Goal: Find specific page/section: Find specific page/section

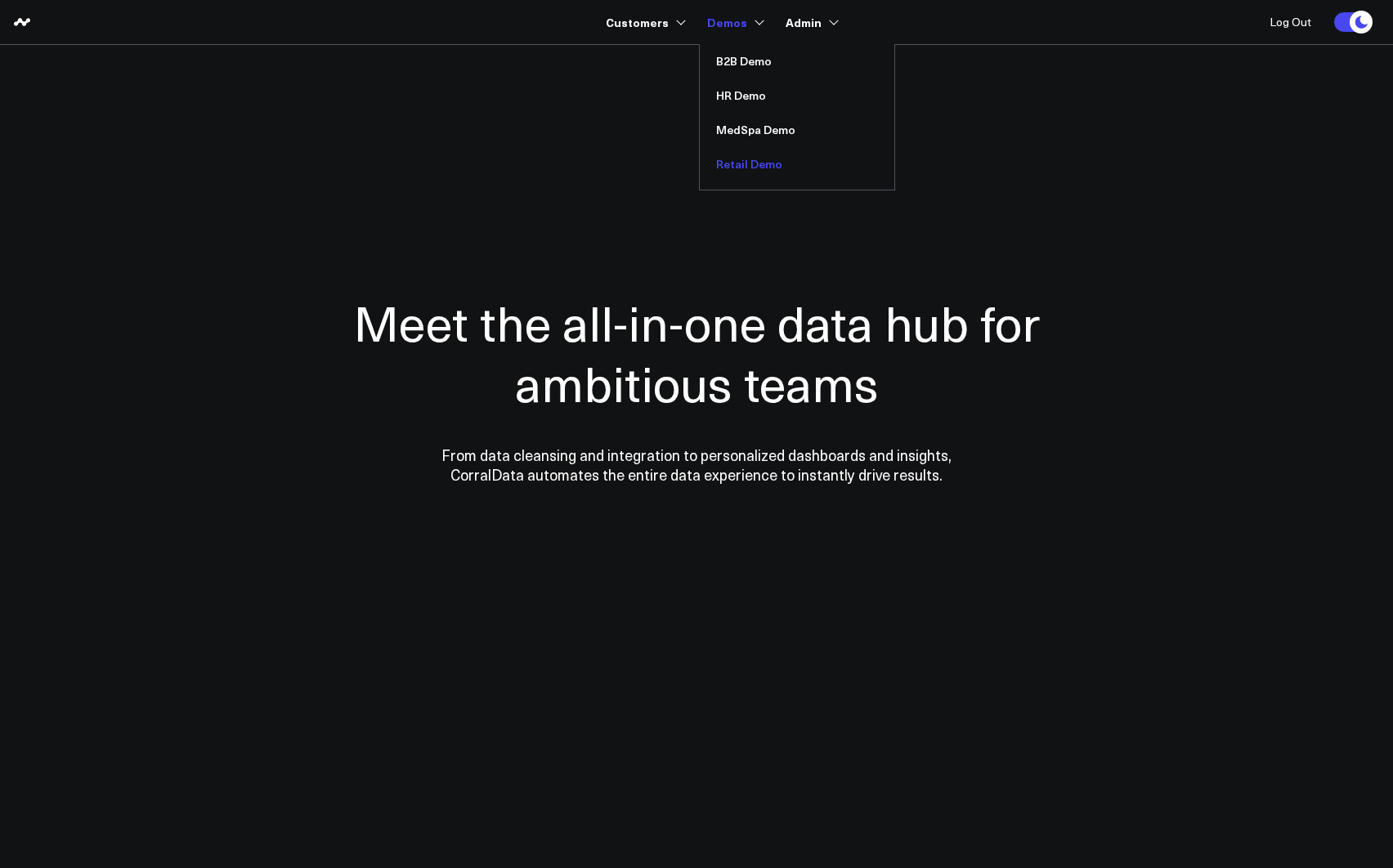
click at [748, 166] on link "Retail Demo" at bounding box center [797, 164] width 195 height 34
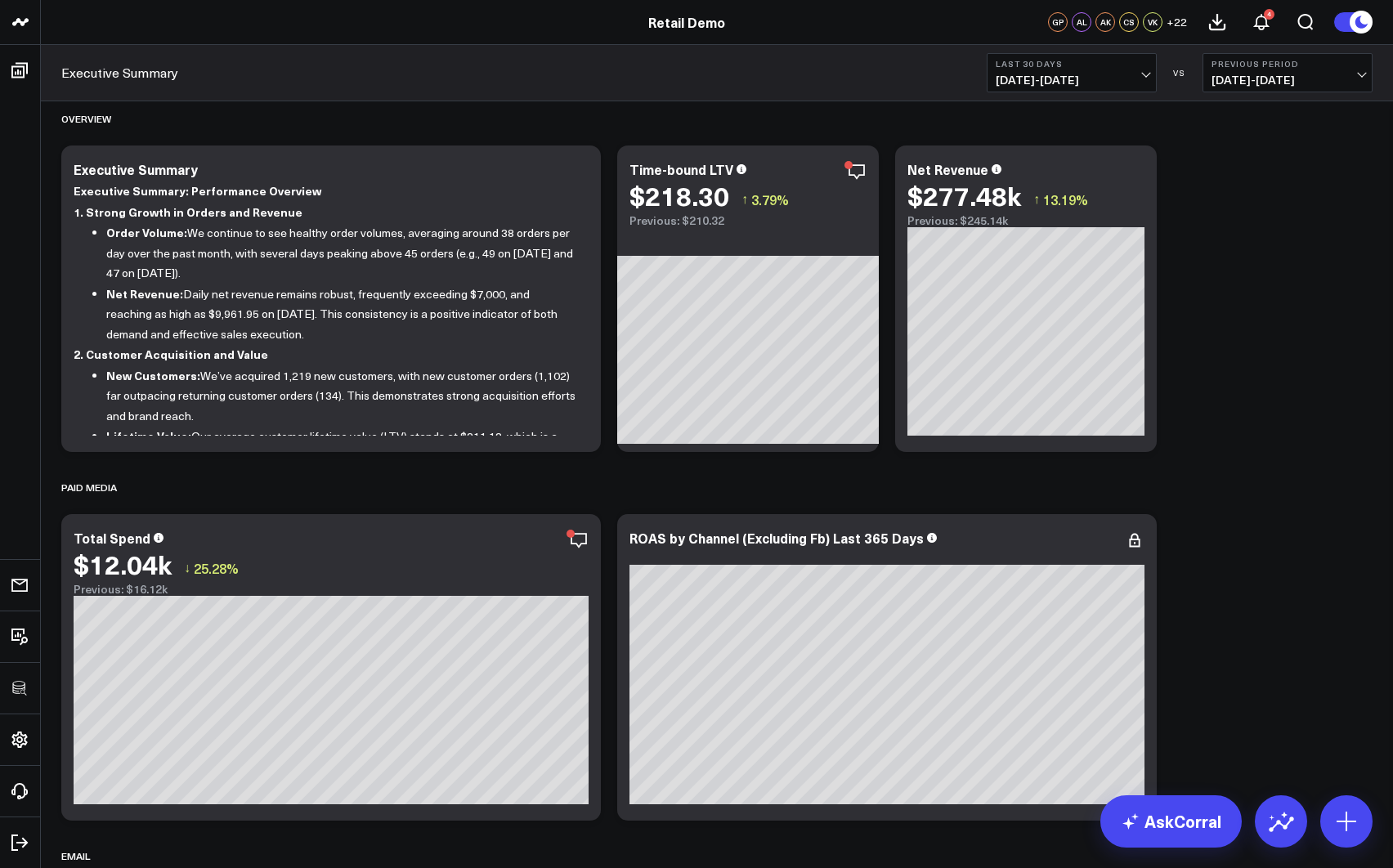
scroll to position [415, 0]
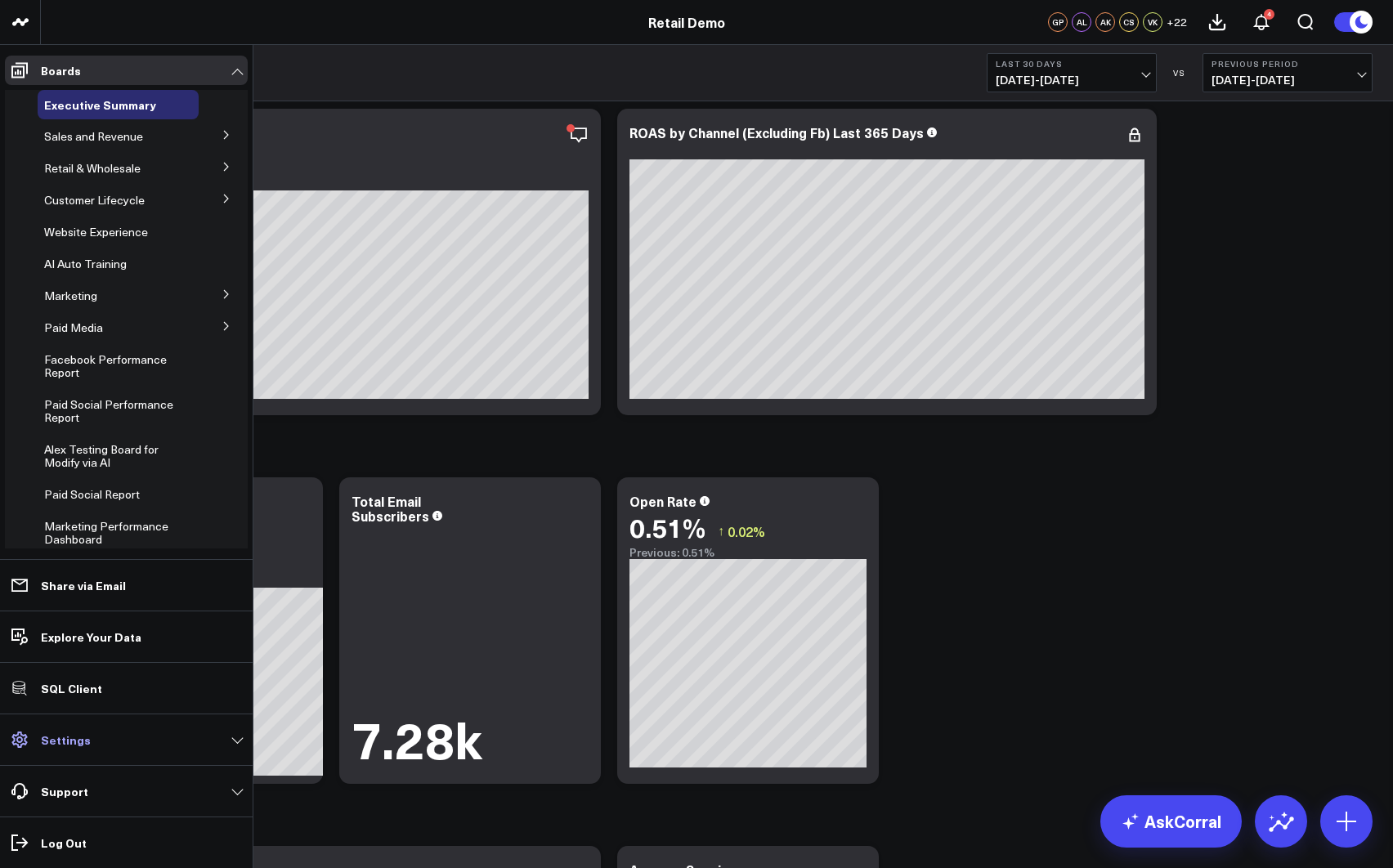
click at [90, 745] on link "Settings" at bounding box center [126, 740] width 243 height 30
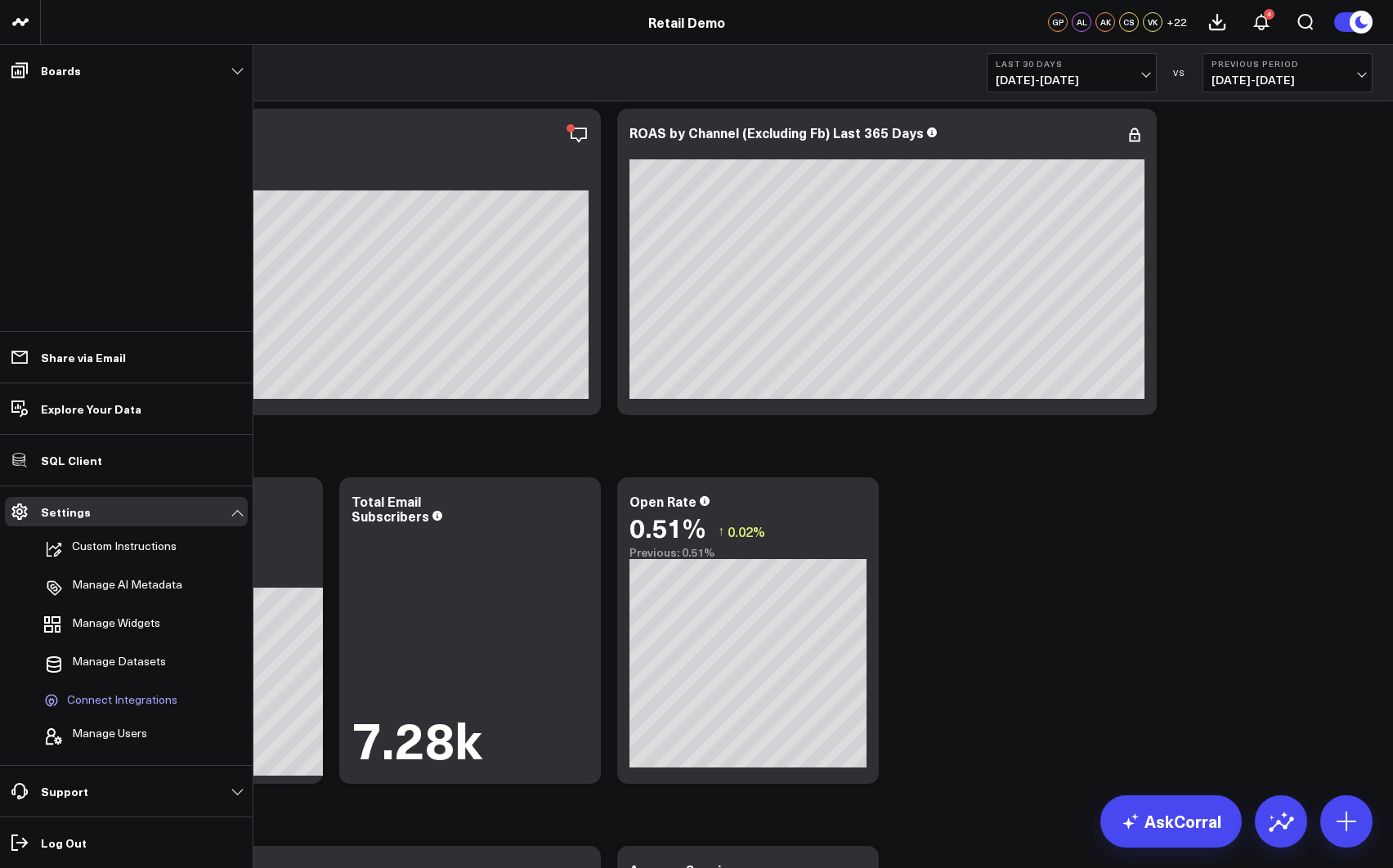
click at [118, 695] on span "Connect Integrations" at bounding box center [121, 700] width 110 height 15
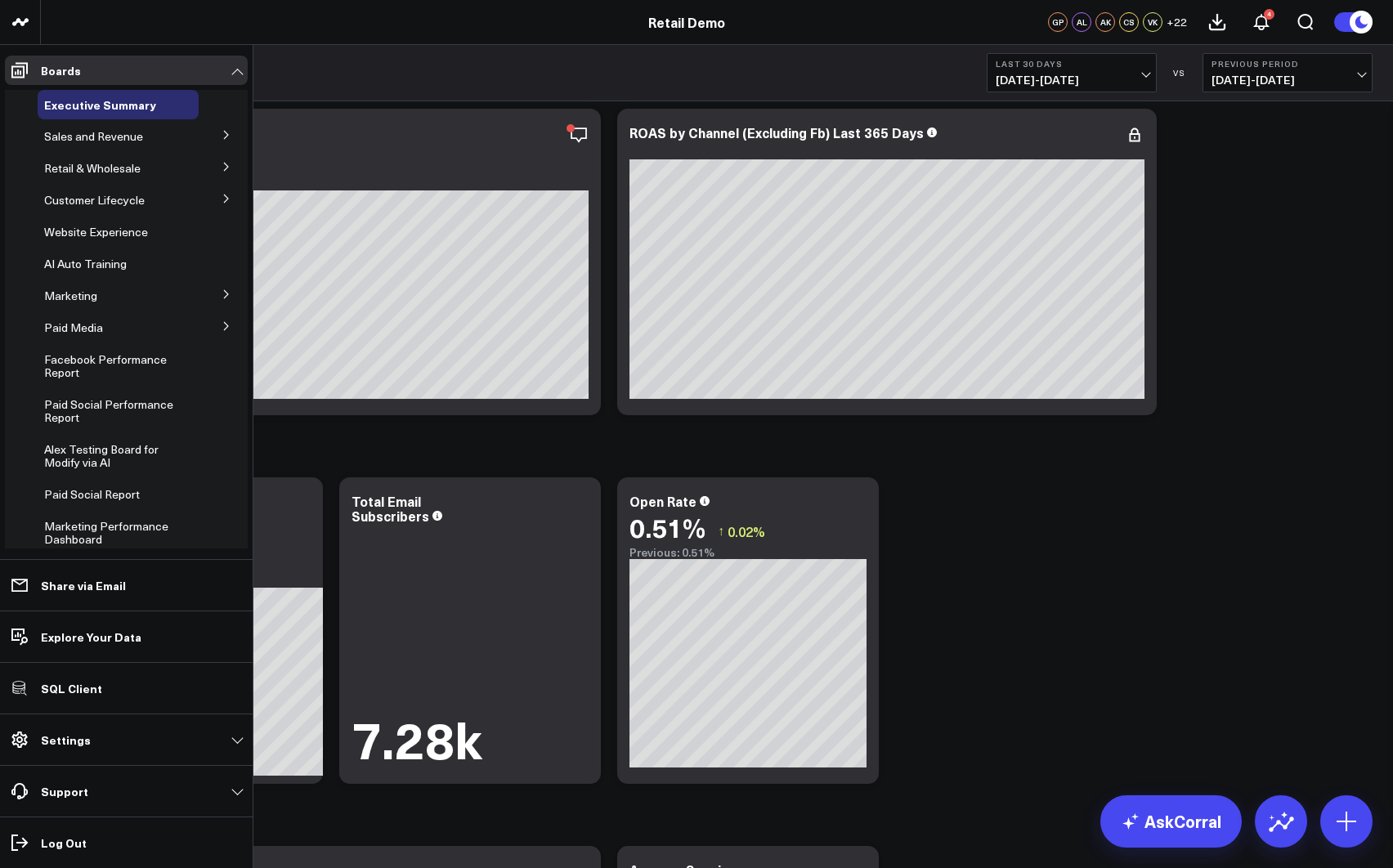
click at [222, 166] on icon at bounding box center [226, 167] width 10 height 10
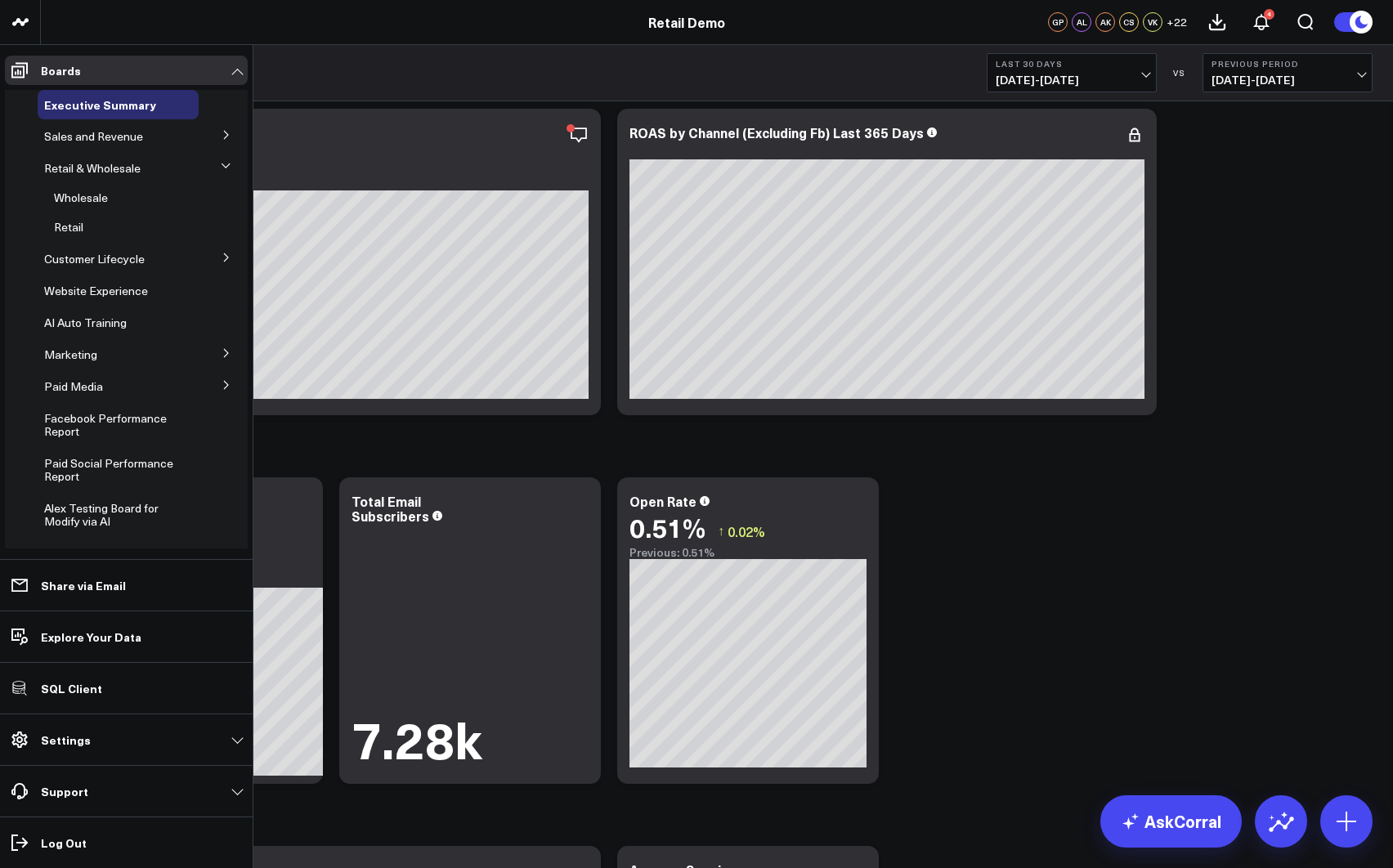
click at [222, 132] on icon at bounding box center [226, 134] width 10 height 10
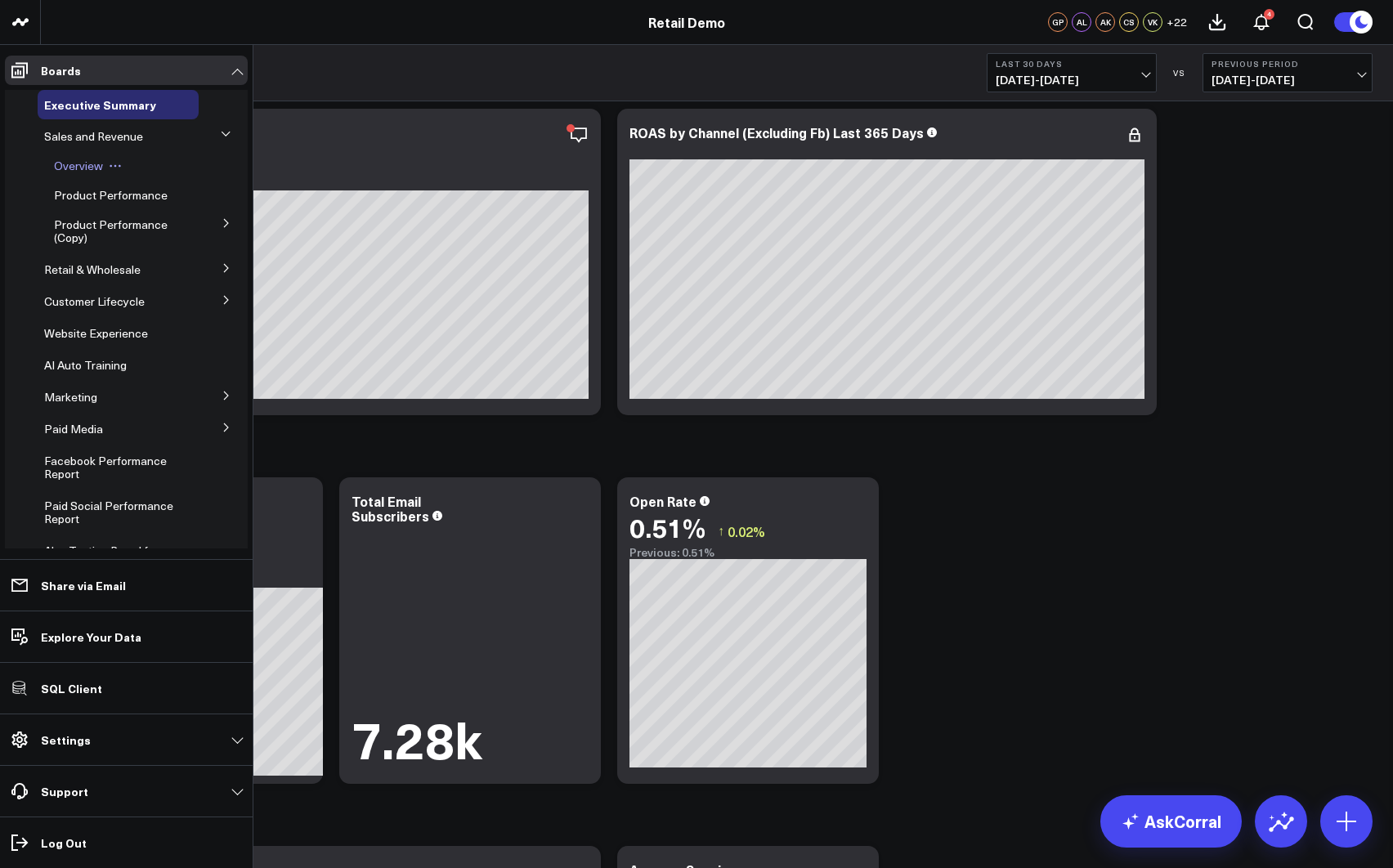
click at [83, 169] on span "Overview" at bounding box center [78, 165] width 49 height 16
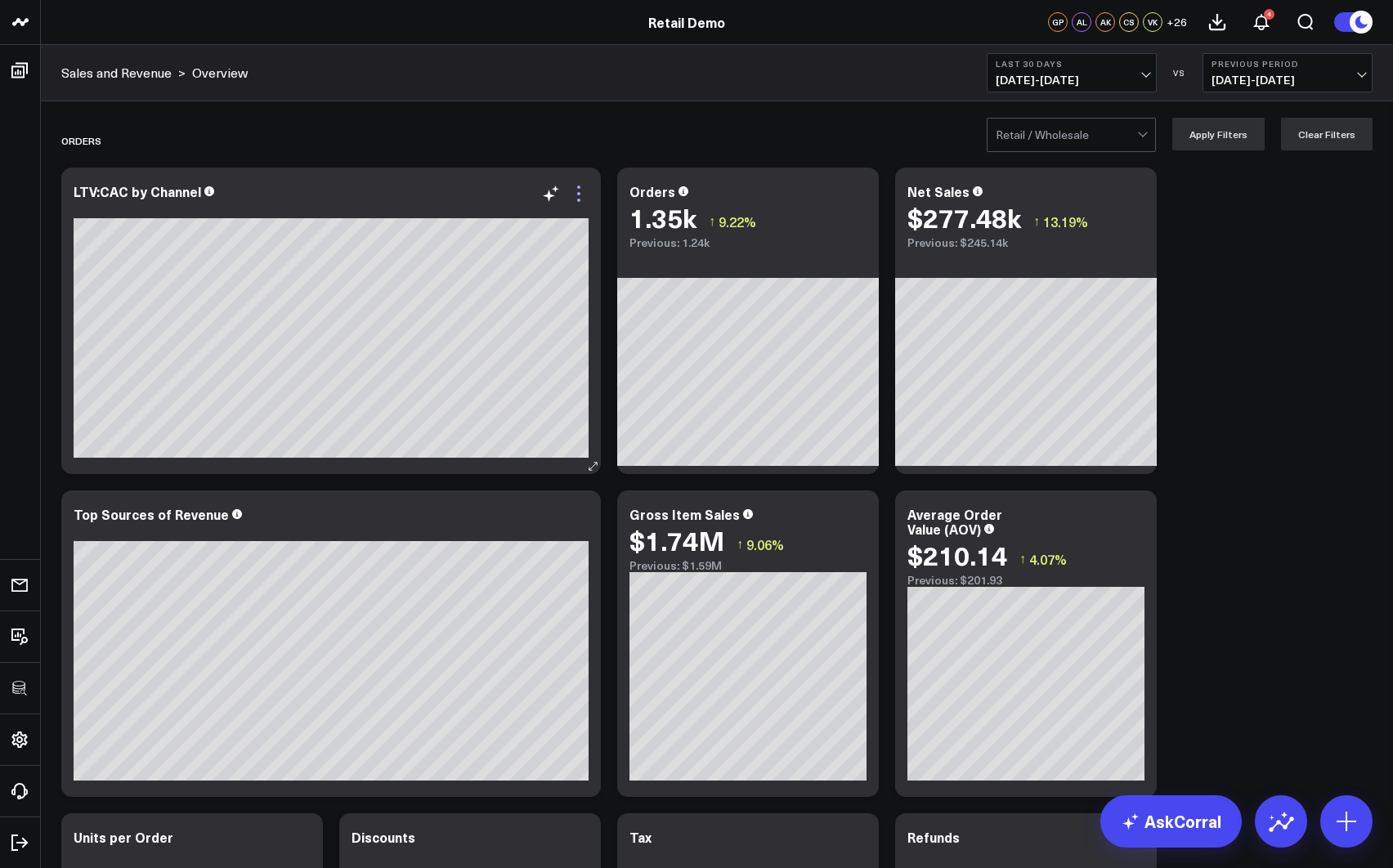
click at [580, 195] on icon at bounding box center [578, 194] width 19 height 19
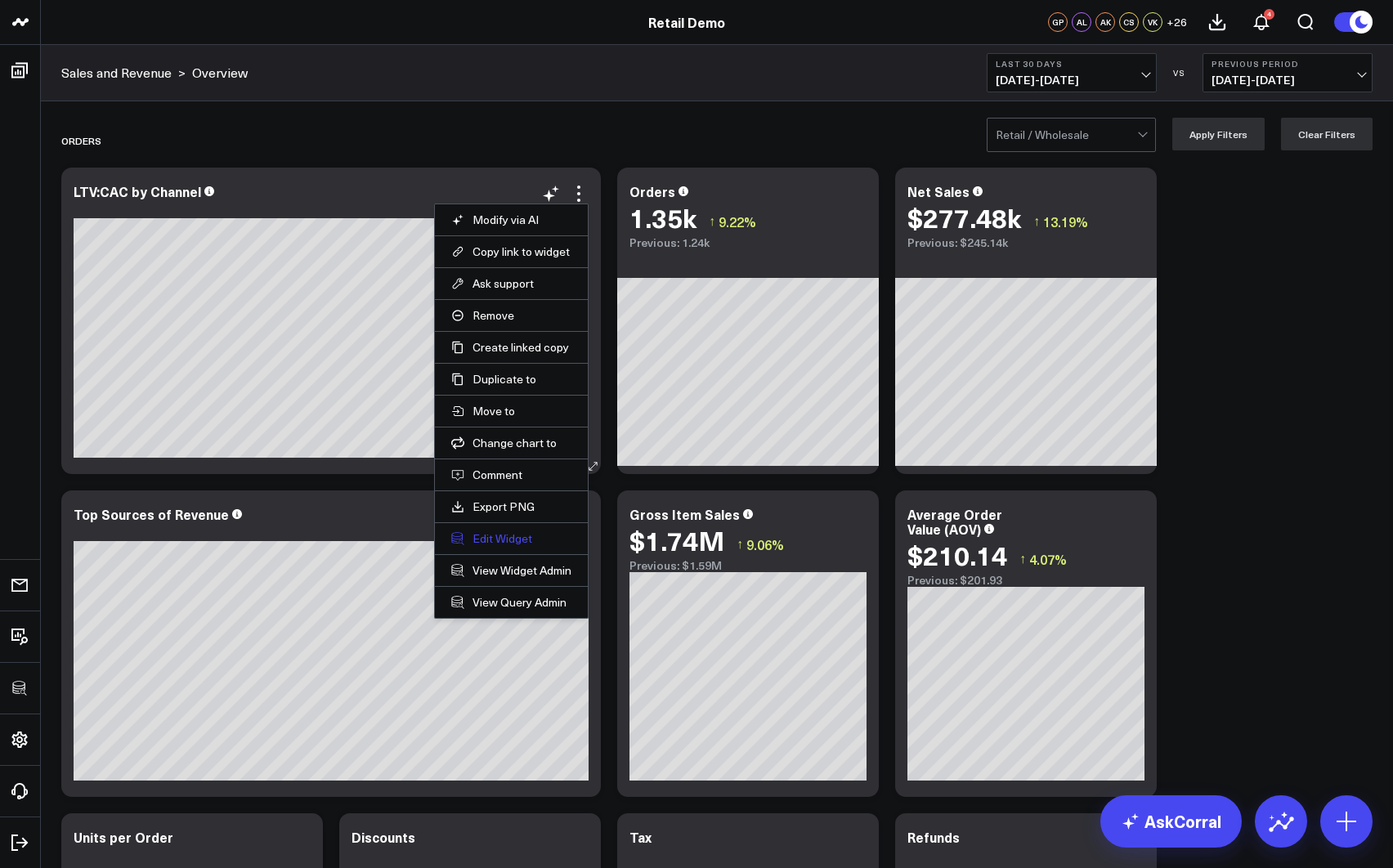
click at [509, 538] on button "Edit Widget" at bounding box center [512, 538] width 120 height 15
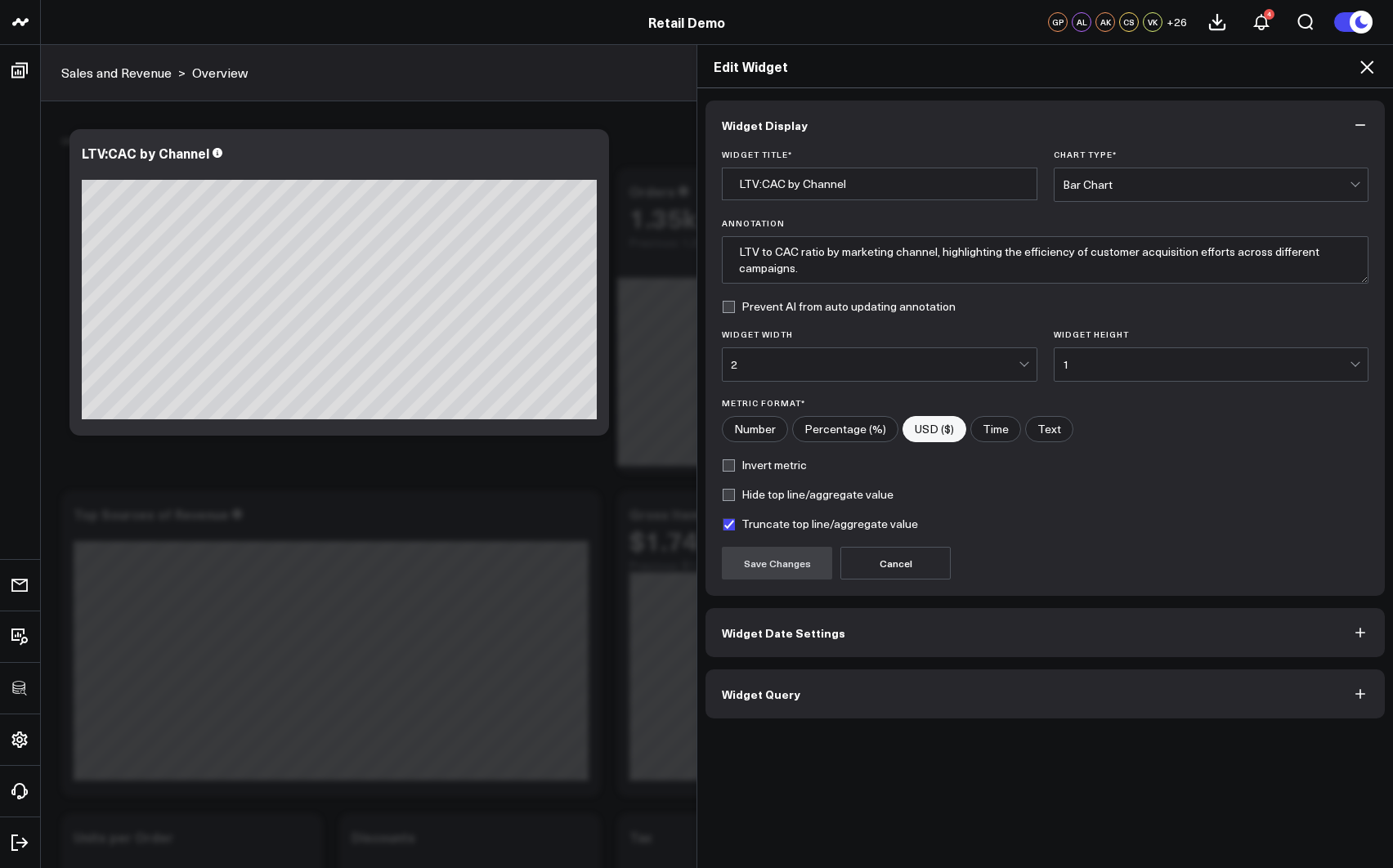
click at [850, 692] on button "Widget Query" at bounding box center [1045, 694] width 679 height 49
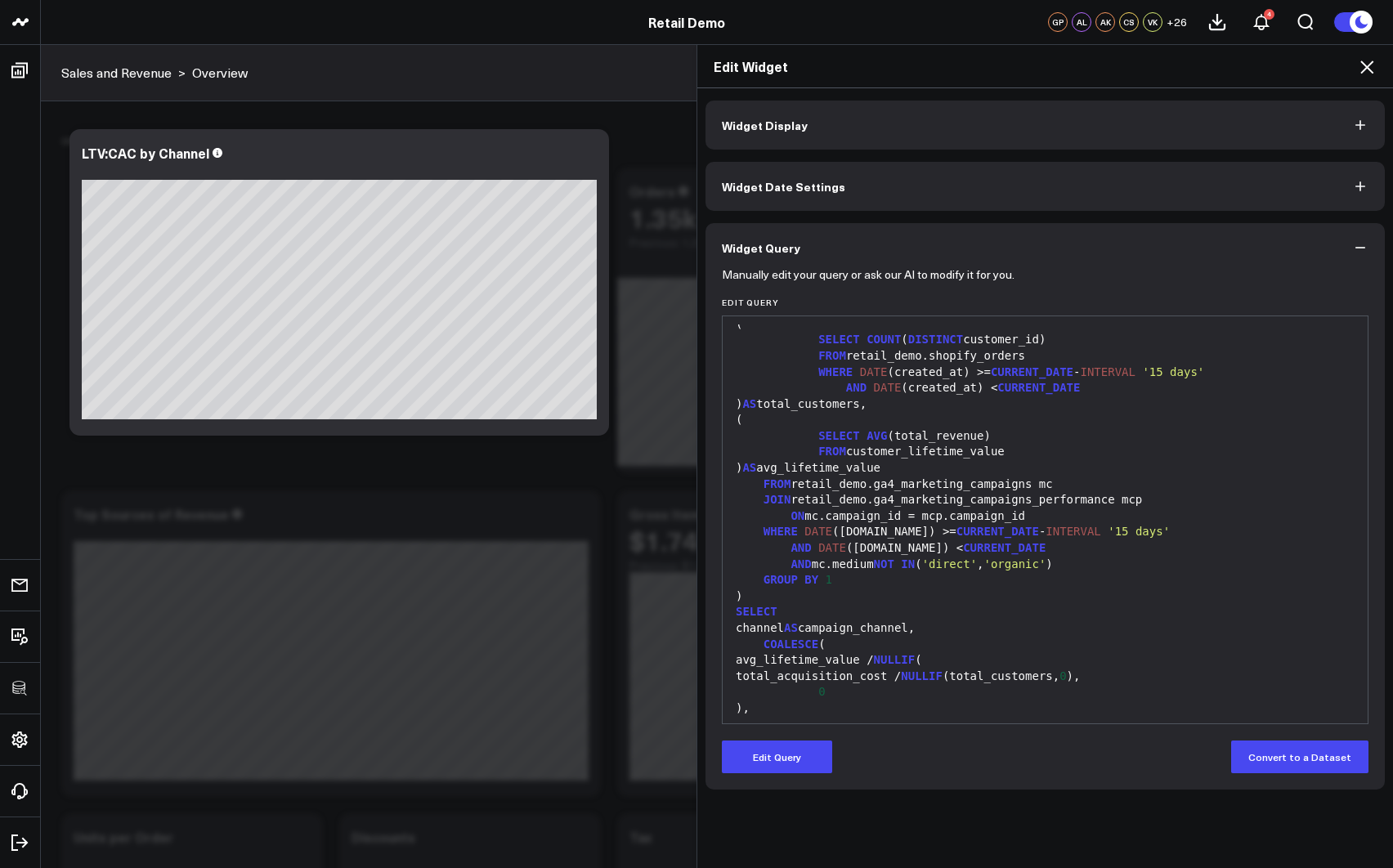
scroll to position [288, 0]
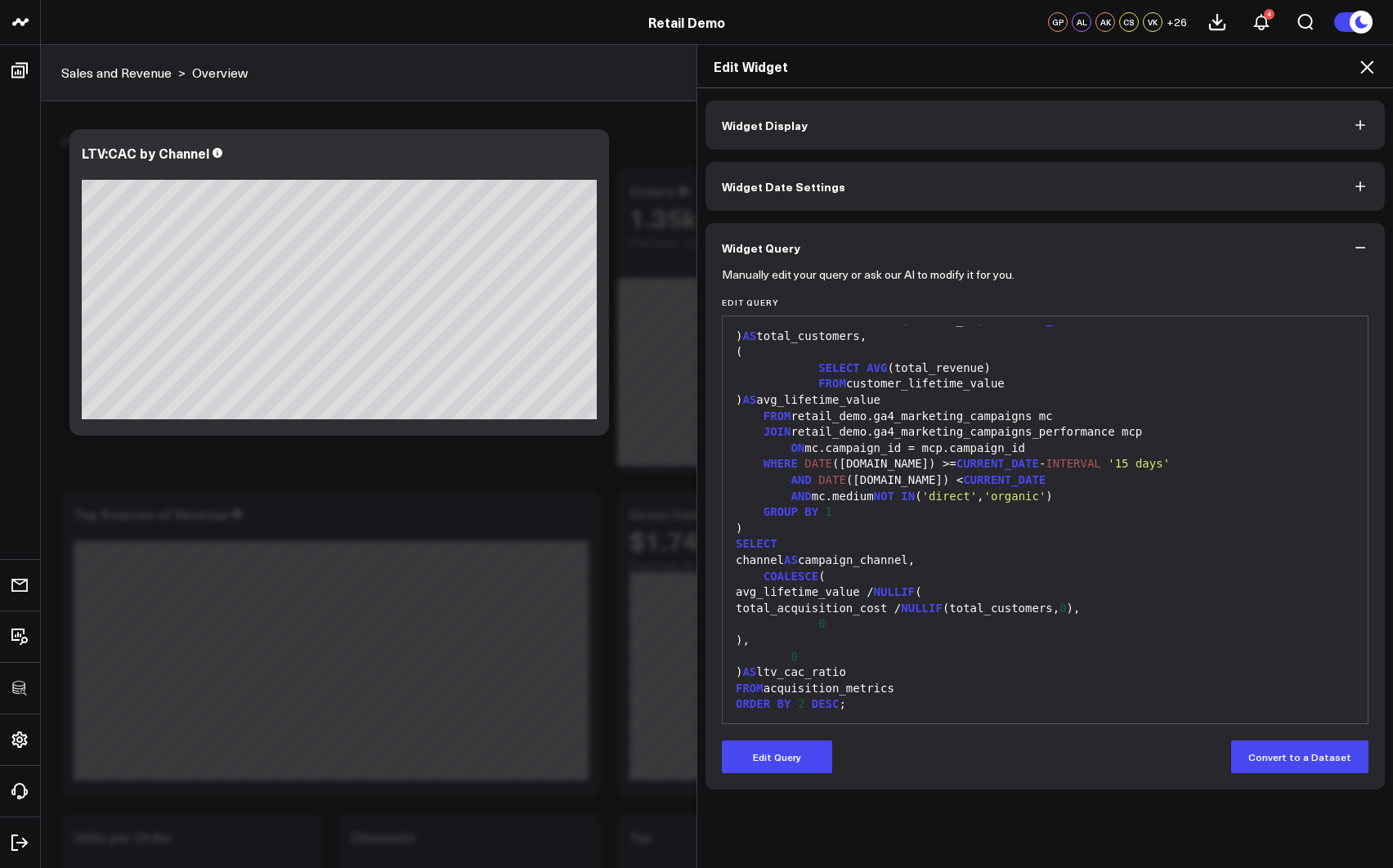
click at [1368, 61] on icon at bounding box center [1367, 67] width 19 height 19
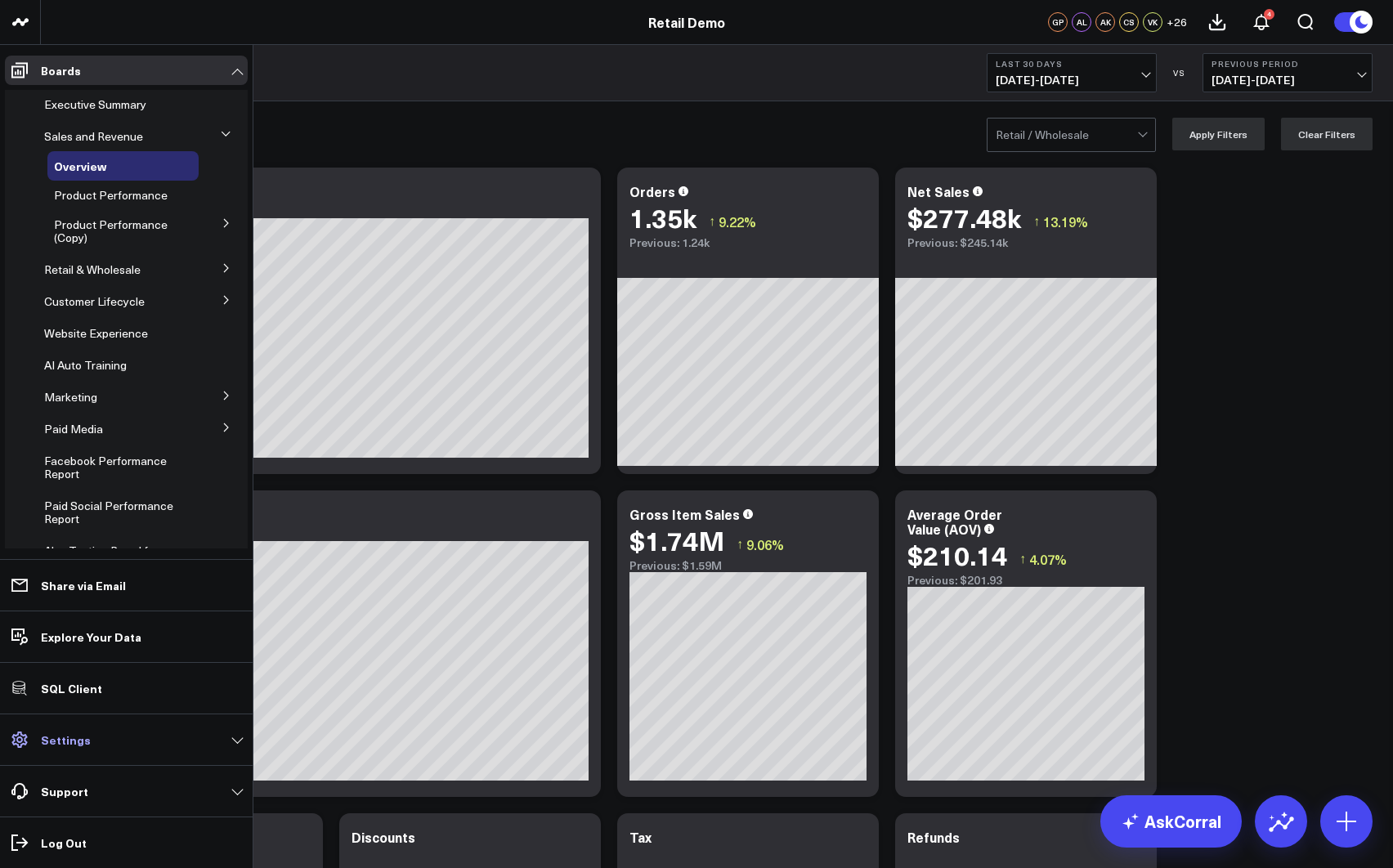
click at [70, 741] on p "Settings" at bounding box center [66, 739] width 50 height 13
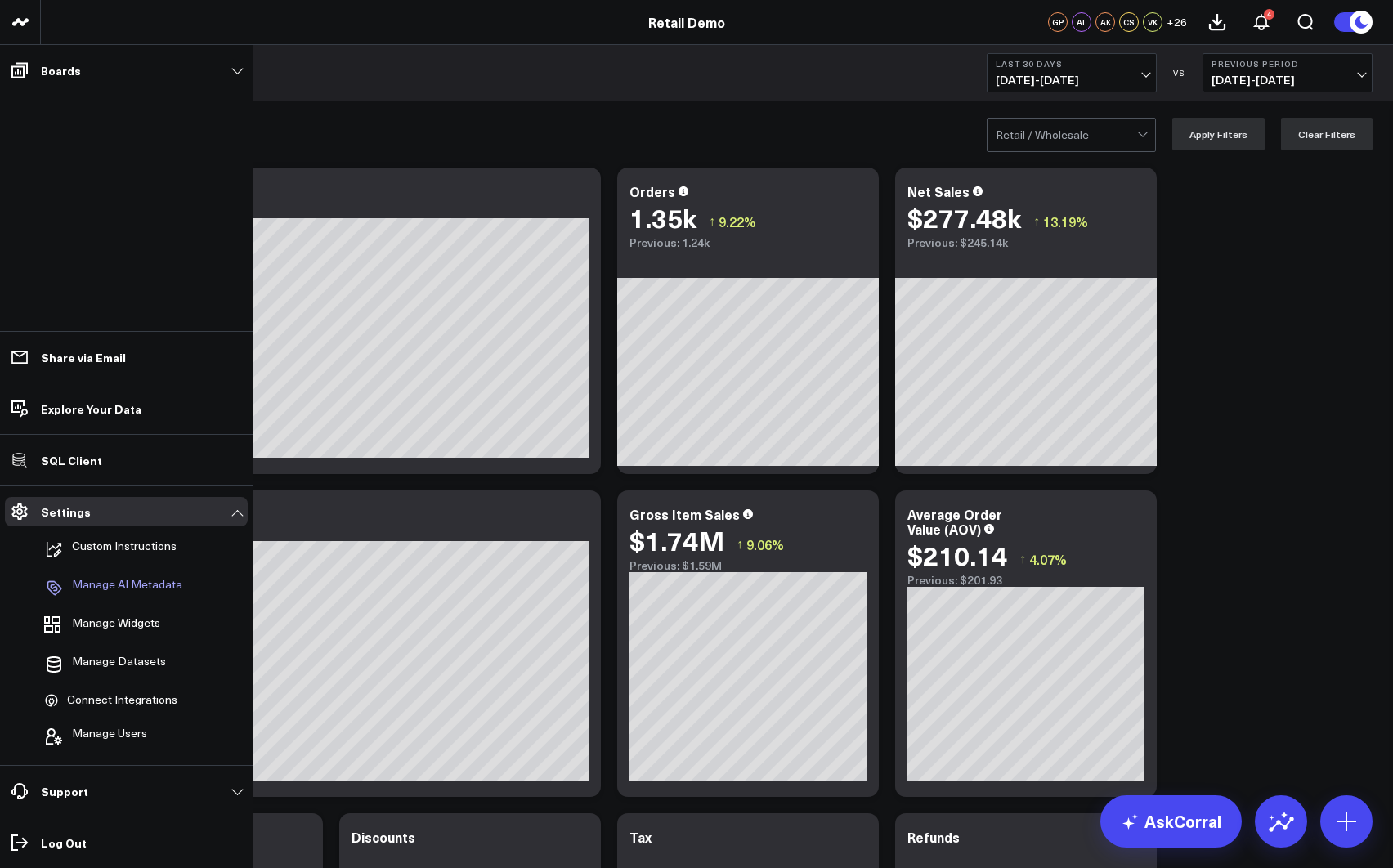
click at [137, 587] on p "Manage AI Metadata" at bounding box center [127, 587] width 110 height 19
